Goal: Transaction & Acquisition: Purchase product/service

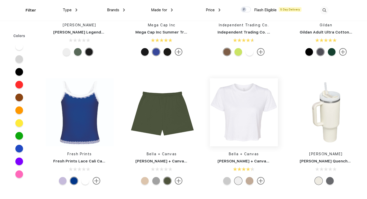
scroll to position [1761, 0]
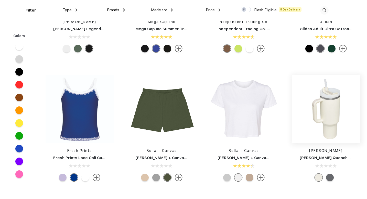
click at [326, 122] on img at bounding box center [326, 109] width 68 height 68
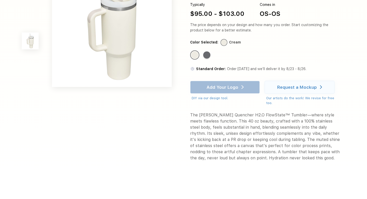
scroll to position [211, 0]
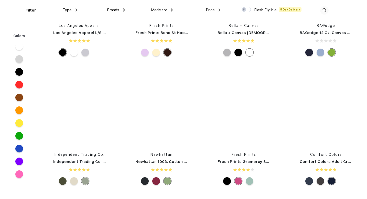
scroll to position [1113, 0]
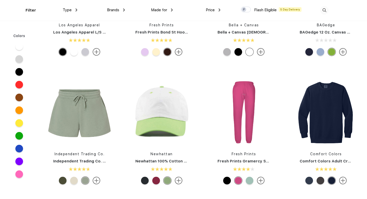
click at [158, 179] on div at bounding box center [156, 181] width 8 height 8
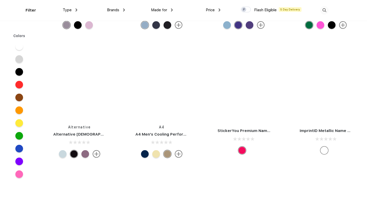
scroll to position [8588, 0]
